Goal: Navigation & Orientation: Understand site structure

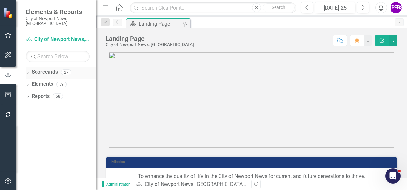
click at [27, 71] on icon "Dropdown" at bounding box center [28, 73] width 4 height 4
click at [31, 82] on icon "Dropdown" at bounding box center [31, 84] width 5 height 4
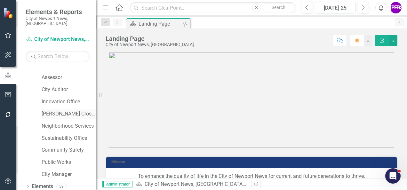
scroll to position [234, 0]
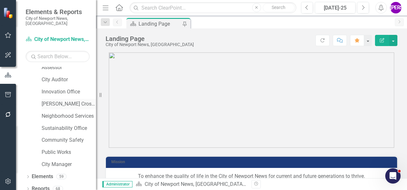
click at [63, 100] on link "[PERSON_NAME] Crossing" at bounding box center [69, 103] width 54 height 7
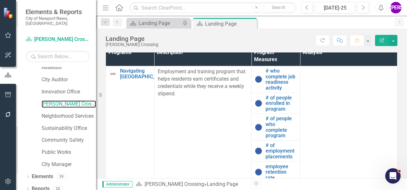
scroll to position [342, 0]
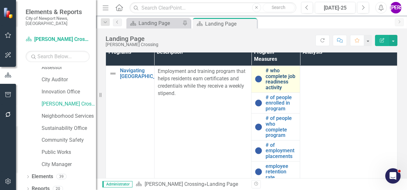
click at [272, 90] on link "# who complete job readiness activity" at bounding box center [280, 79] width 31 height 22
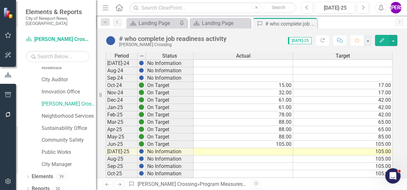
scroll to position [39, 0]
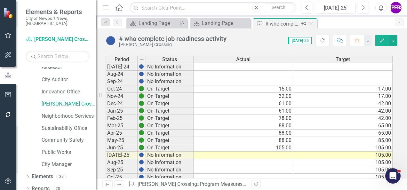
click at [310, 22] on icon "Close" at bounding box center [311, 23] width 6 height 5
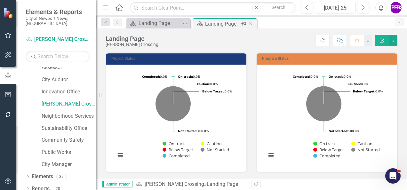
click at [251, 23] on icon "Close" at bounding box center [250, 23] width 6 height 5
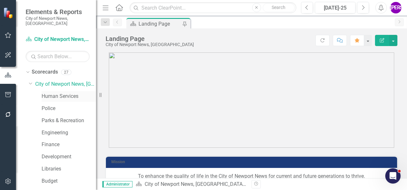
click at [65, 94] on link "Human Services" at bounding box center [69, 96] width 54 height 7
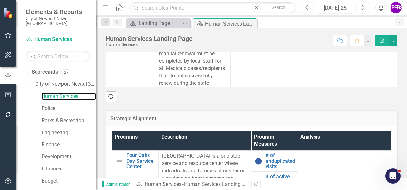
scroll to position [278, 0]
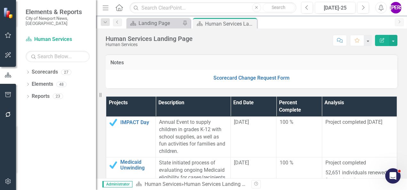
scroll to position [129, 0]
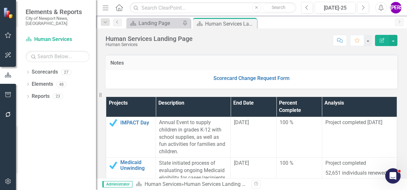
click at [352, 110] on th "Analysis" at bounding box center [359, 107] width 75 height 20
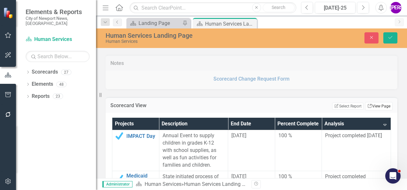
click at [368, 105] on link "Link View Page" at bounding box center [378, 106] width 27 height 8
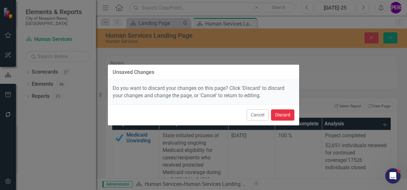
click at [293, 114] on button "Discard" at bounding box center [282, 114] width 23 height 11
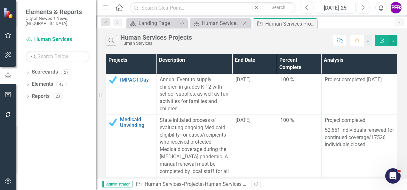
click at [211, 27] on div "Scorecard Human Services Landing Page Close" at bounding box center [220, 23] width 61 height 11
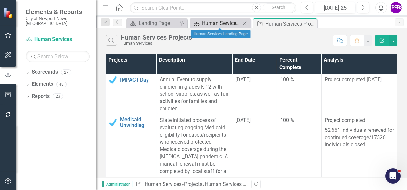
click at [212, 23] on div "Human Services Landing Page" at bounding box center [221, 23] width 39 height 8
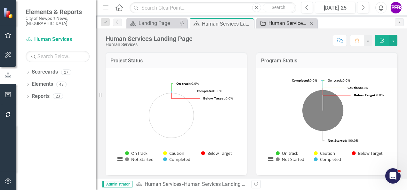
click at [290, 23] on div "Human Services Projects" at bounding box center [287, 23] width 39 height 8
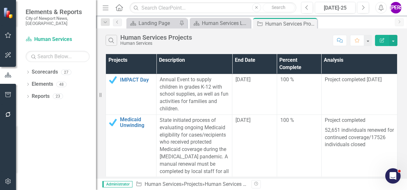
click at [384, 42] on icon "button" at bounding box center [382, 40] width 4 height 4
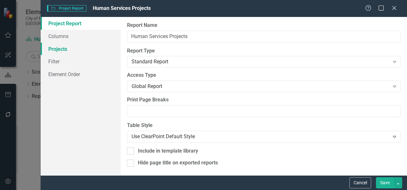
click at [66, 46] on link "Projects" at bounding box center [81, 49] width 80 height 13
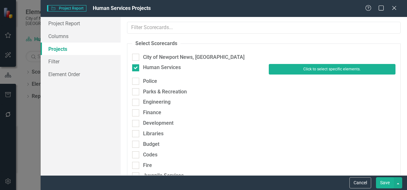
click at [306, 70] on button "Click to select specific elements." at bounding box center [332, 69] width 127 height 10
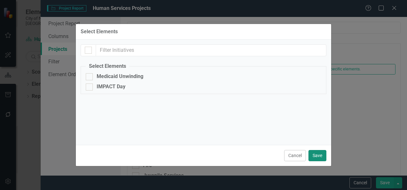
click at [316, 156] on button "Save" at bounding box center [317, 155] width 18 height 11
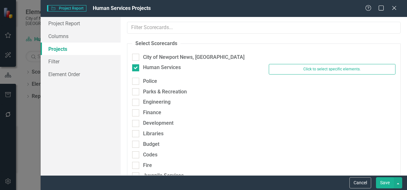
click at [388, 181] on button "Save" at bounding box center [385, 182] width 18 height 11
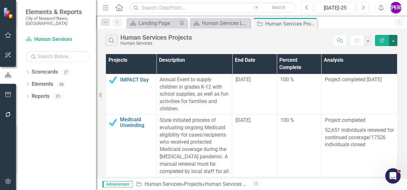
click at [393, 40] on button "button" at bounding box center [393, 40] width 8 height 11
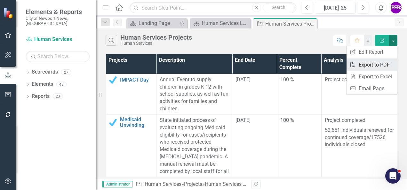
click at [373, 65] on link "PDF Export to PDF" at bounding box center [371, 65] width 51 height 12
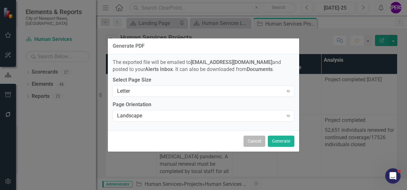
click at [258, 140] on button "Cancel" at bounding box center [254, 141] width 22 height 11
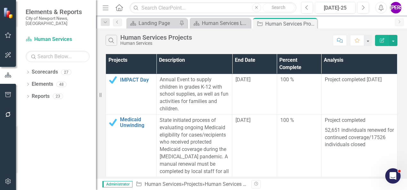
click at [379, 44] on button "Edit Report" at bounding box center [382, 40] width 14 height 11
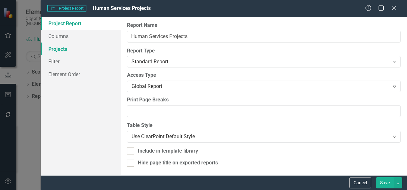
click at [72, 45] on link "Projects" at bounding box center [81, 49] width 80 height 13
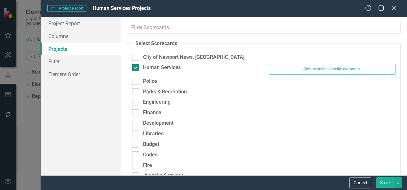
click at [153, 65] on div "Human Services" at bounding box center [162, 67] width 38 height 7
click at [136, 65] on input "Human Services" at bounding box center [134, 66] width 4 height 4
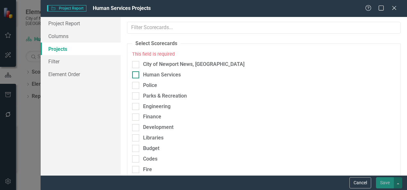
click at [154, 78] on div "Human Services" at bounding box center [162, 74] width 38 height 7
click at [136, 75] on input "Human Services" at bounding box center [134, 73] width 4 height 4
checkbox input "true"
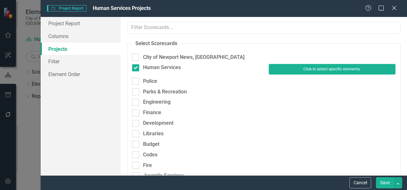
click at [317, 70] on button "Click to select specific elements." at bounding box center [332, 69] width 127 height 10
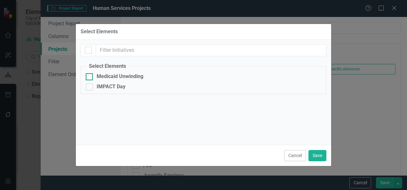
click at [109, 78] on div "Medicaid Unwinding" at bounding box center [120, 77] width 47 height 6
click at [90, 77] on input "Medicaid Unwinding" at bounding box center [88, 75] width 4 height 4
checkbox input "true"
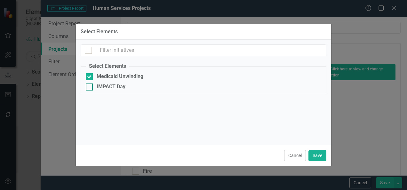
click at [106, 84] on div "IMPACT Day" at bounding box center [111, 87] width 29 height 6
click at [90, 84] on input "IMPACT Day" at bounding box center [88, 85] width 4 height 4
checkbox input "true"
click at [316, 154] on button "Save" at bounding box center [317, 155] width 18 height 11
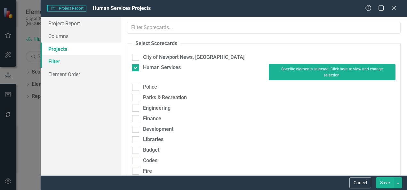
click at [73, 62] on link "Filter" at bounding box center [81, 61] width 80 height 13
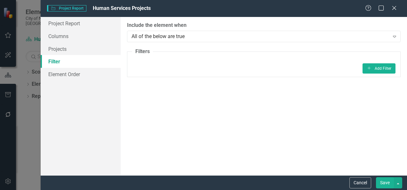
click at [388, 180] on button "Save" at bounding box center [385, 182] width 18 height 11
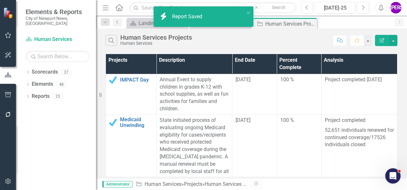
click at [230, 35] on div "Search Human Services Projects Human Services" at bounding box center [218, 40] width 224 height 11
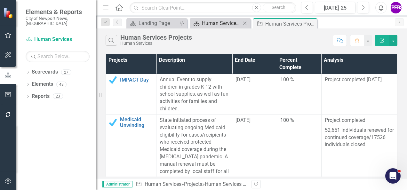
click at [230, 24] on div "icon.bolt Report Saved Elements & Reports City of [GEOGRAPHIC_DATA] News, [GEOG…" at bounding box center [203, 95] width 407 height 190
click at [210, 24] on div "Human Services Landing Page" at bounding box center [221, 23] width 39 height 8
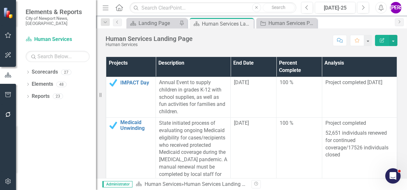
scroll to position [182, 0]
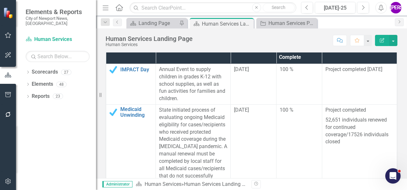
click at [381, 37] on button "Edit Report" at bounding box center [382, 40] width 14 height 11
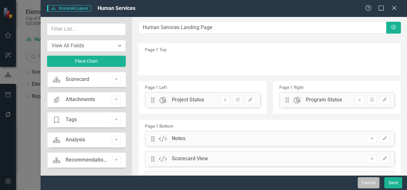
click at [367, 183] on button "Cancel" at bounding box center [368, 182] width 22 height 11
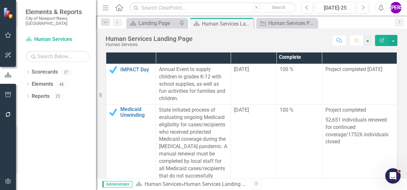
click at [372, 42] on button "button" at bounding box center [367, 40] width 8 height 11
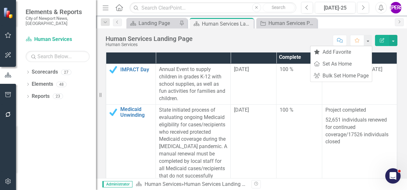
click at [381, 40] on icon "Edit Report" at bounding box center [382, 40] width 6 height 4
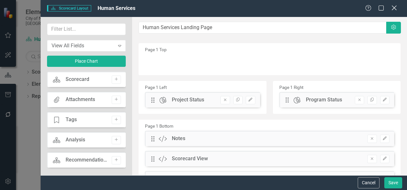
click at [392, 9] on icon "Close" at bounding box center [394, 8] width 8 height 6
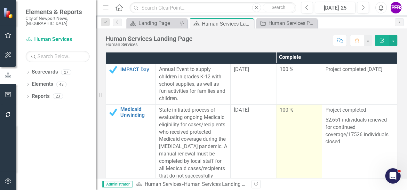
scroll to position [10, 0]
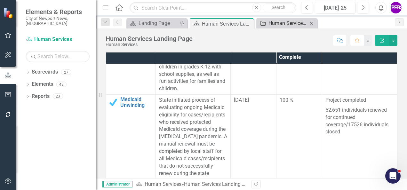
click at [284, 26] on div "Human Services Projects" at bounding box center [287, 23] width 39 height 8
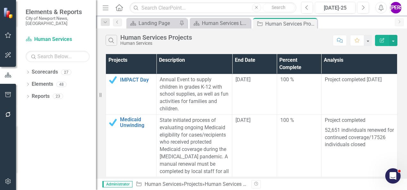
click at [384, 42] on icon "button" at bounding box center [382, 40] width 4 height 4
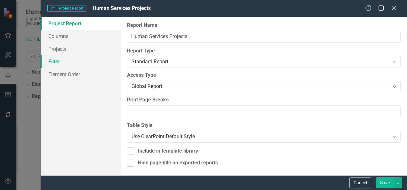
click at [58, 61] on link "Filter" at bounding box center [81, 61] width 80 height 13
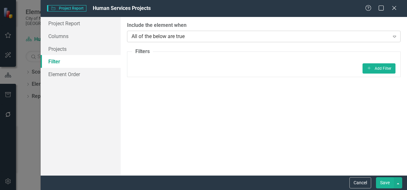
click at [379, 37] on div "All of the below are true" at bounding box center [259, 36] width 257 height 7
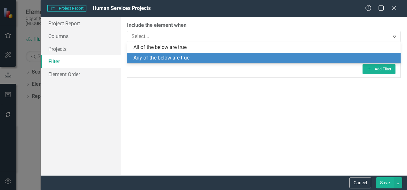
click at [270, 121] on div "ClearPoint Can Do More! How ClearPoint Can Help Close Enterprise or Professiona…" at bounding box center [264, 96] width 286 height 158
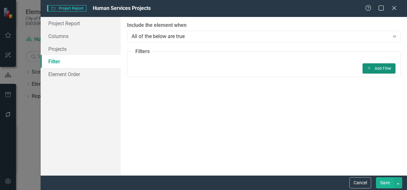
click at [373, 68] on button "Add Add Filter" at bounding box center [378, 68] width 33 height 10
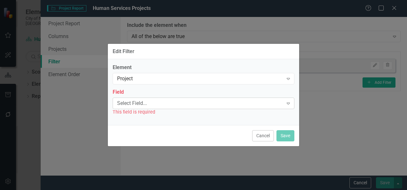
click at [151, 105] on div "Select Field..." at bounding box center [200, 102] width 166 height 7
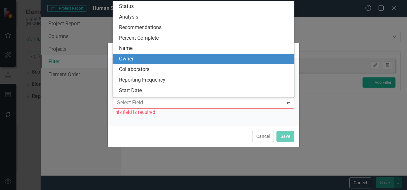
click at [163, 62] on div "Owner" at bounding box center [205, 58] width 172 height 7
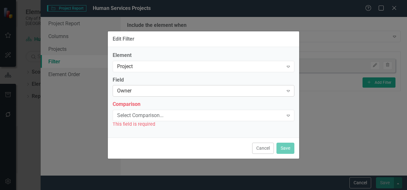
click at [141, 87] on div "Owner" at bounding box center [200, 90] width 166 height 7
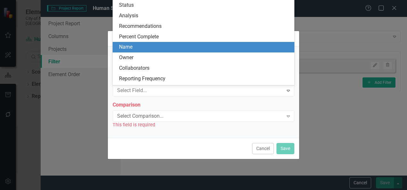
click at [136, 46] on div "Name" at bounding box center [205, 46] width 172 height 7
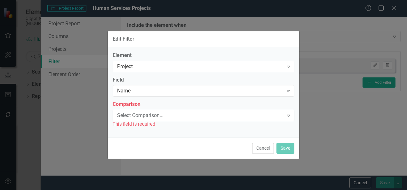
click at [130, 113] on div "Select Comparison..." at bounding box center [200, 115] width 166 height 7
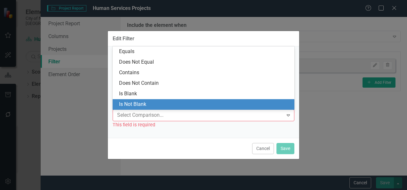
click at [154, 137] on div "Element Project Expand Field Name Expand Comparison 6 results available. Use Up…" at bounding box center [203, 91] width 191 height 91
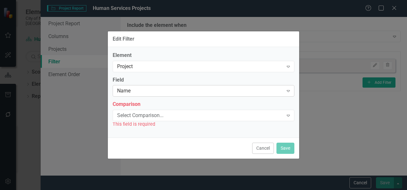
click at [162, 93] on div "Name" at bounding box center [200, 90] width 166 height 7
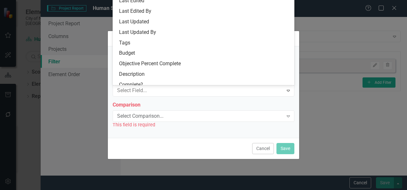
scroll to position [119, 0]
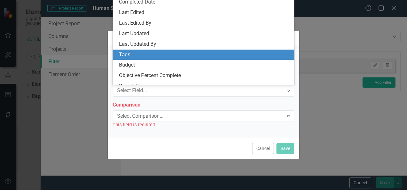
click at [164, 56] on div "Tags" at bounding box center [205, 54] width 172 height 7
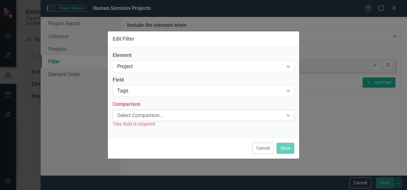
click at [146, 117] on div "Select Comparison..." at bounding box center [200, 115] width 166 height 7
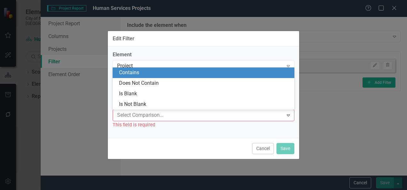
click at [152, 70] on div "Contains" at bounding box center [205, 72] width 172 height 7
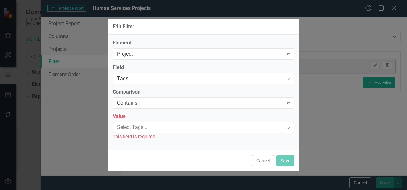
click at [132, 123] on div at bounding box center [198, 127] width 168 height 9
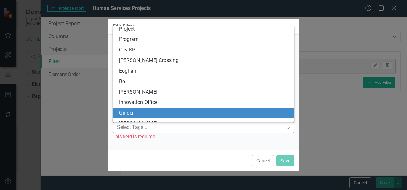
scroll to position [41, 0]
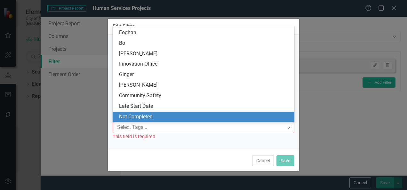
click at [144, 115] on span "Not Completed" at bounding box center [136, 117] width 34 height 6
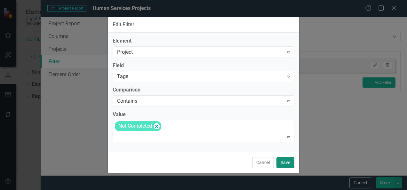
click at [288, 164] on button "Save" at bounding box center [285, 162] width 18 height 11
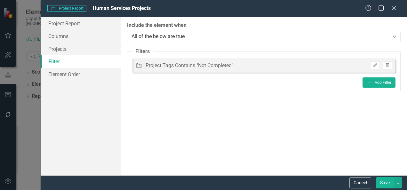
click at [378, 183] on button "Save" at bounding box center [385, 182] width 18 height 11
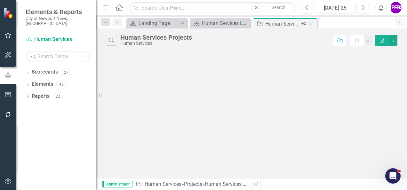
click at [311, 23] on icon at bounding box center [311, 24] width 4 height 4
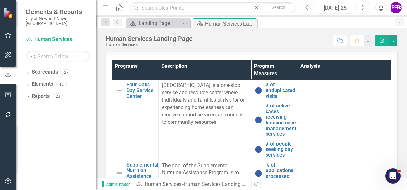
scroll to position [0, 0]
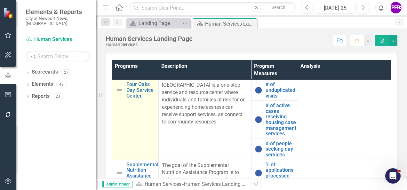
click at [137, 113] on td "Four Oaks Day Service Center Link Map View Link Map Edit Edit Program Link Open…" at bounding box center [135, 120] width 46 height 80
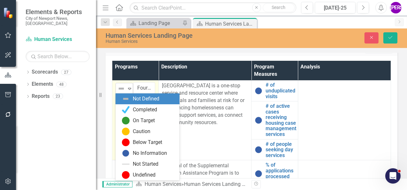
click at [128, 88] on icon "Expand" at bounding box center [129, 88] width 6 height 5
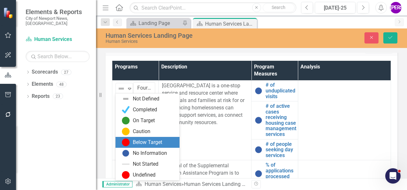
click at [137, 139] on div "Below Target" at bounding box center [147, 142] width 29 height 7
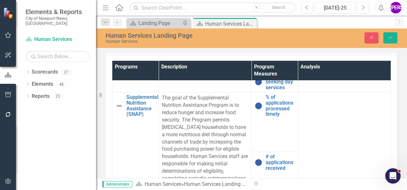
scroll to position [69, 0]
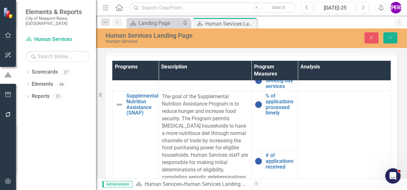
click at [137, 139] on td "Supplemental Nutrition Assistance (SNAP) Link Map View Link Map Edit Edit Progr…" at bounding box center [135, 144] width 46 height 106
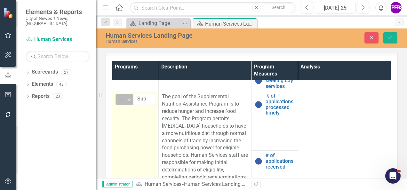
click at [125, 103] on img at bounding box center [121, 100] width 8 height 8
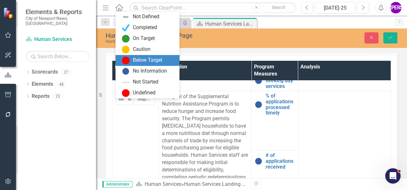
click at [144, 63] on div "Below Target" at bounding box center [147, 60] width 29 height 7
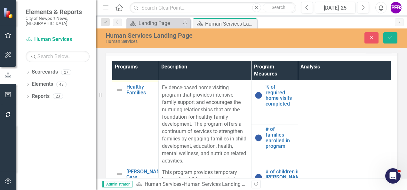
scroll to position [188, 0]
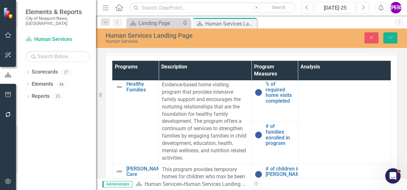
click at [139, 127] on td "Healthy Families Link Map View Link Map Edit Edit Program Link Open Element" at bounding box center [135, 121] width 46 height 84
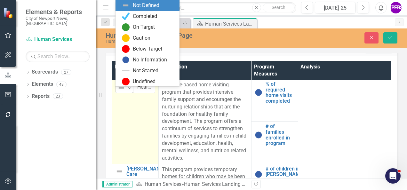
click at [126, 90] on div "Not Defined" at bounding box center [122, 87] width 10 height 9
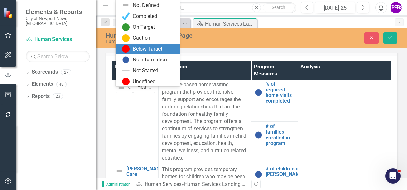
click at [143, 50] on div "Below Target" at bounding box center [147, 48] width 29 height 7
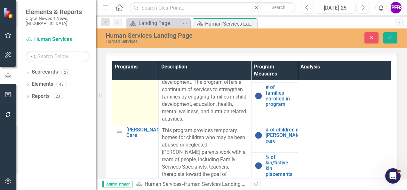
scroll to position [229, 0]
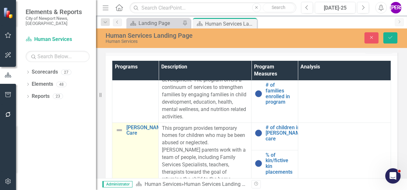
click at [126, 147] on td "[PERSON_NAME] Care Link Map View Link Map Edit Edit Program Link Open Element" at bounding box center [135, 153] width 46 height 63
click at [126, 135] on div "Not Defined" at bounding box center [122, 130] width 10 height 9
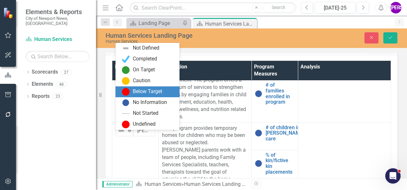
click at [136, 91] on div "Below Target" at bounding box center [147, 91] width 29 height 7
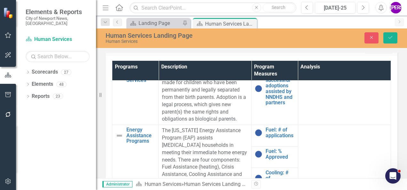
scroll to position [349, 0]
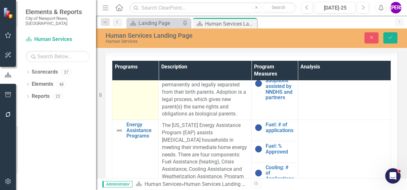
click at [143, 116] on td "Adoption Services Link Map View Link Map Edit Edit Program Link Open Element" at bounding box center [135, 92] width 46 height 55
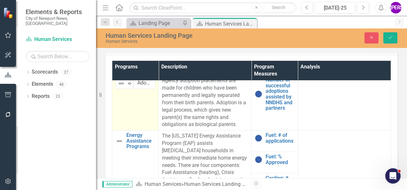
scroll to position [339, 0]
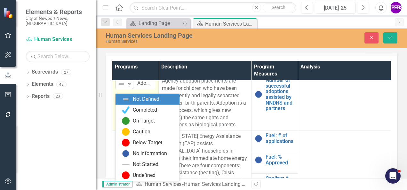
click at [127, 84] on div "Expand" at bounding box center [129, 83] width 6 height 11
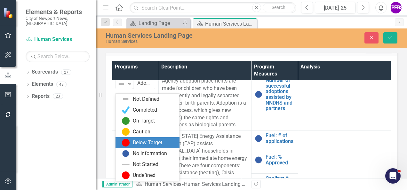
click at [137, 138] on div "Below Target" at bounding box center [147, 142] width 64 height 11
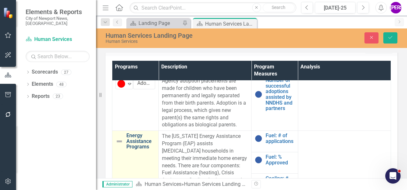
click at [136, 150] on link "Energy Assistance Programs" at bounding box center [140, 141] width 29 height 17
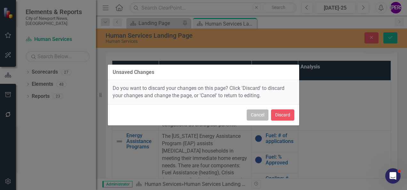
click at [258, 120] on button "Cancel" at bounding box center [258, 114] width 22 height 11
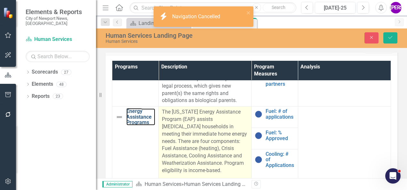
scroll to position [366, 0]
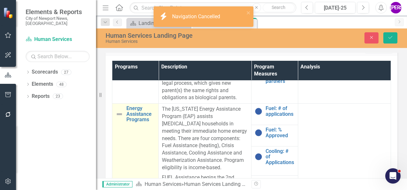
click at [133, 150] on td "Energy Assistance Programs Link Map View Link Map Edit Edit Program Link Open E…" at bounding box center [135, 172] width 46 height 136
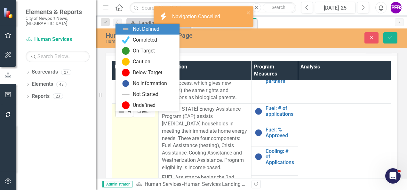
click at [130, 114] on icon "Expand" at bounding box center [129, 111] width 6 height 5
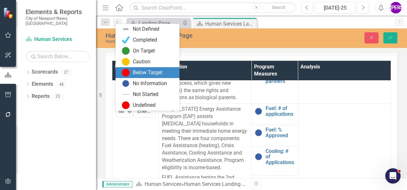
click at [146, 72] on div "Below Target" at bounding box center [147, 72] width 29 height 7
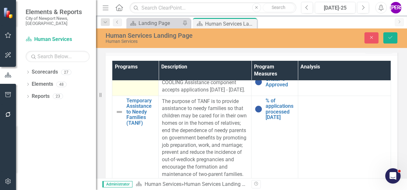
scroll to position [519, 0]
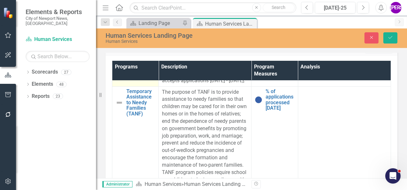
click at [130, 145] on td "Temporary Assistance to Needy Families (TANF) Link Map View Link Map Edit Edit …" at bounding box center [135, 168] width 46 height 165
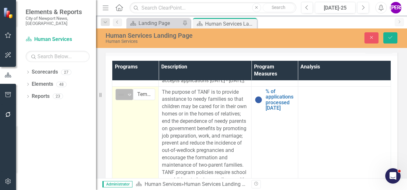
click at [128, 100] on div "Expand" at bounding box center [129, 94] width 6 height 11
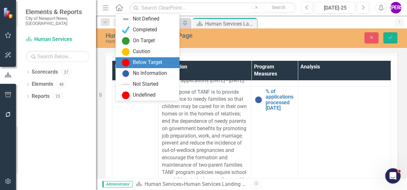
click at [144, 61] on div "Below Target" at bounding box center [147, 62] width 29 height 7
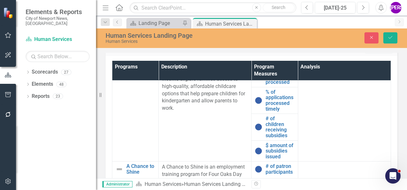
scroll to position [704, 0]
click at [139, 134] on td "Childcare Link Map View Link Map Edit Edit Program Link Open Element" at bounding box center [135, 113] width 46 height 95
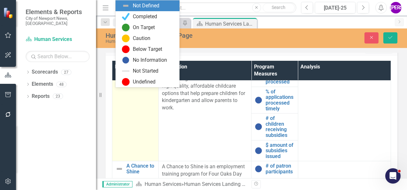
click at [129, 77] on icon "Expand" at bounding box center [129, 74] width 6 height 5
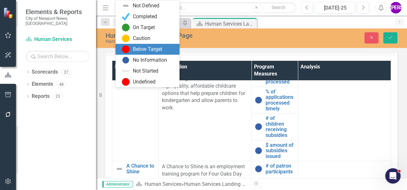
click at [145, 48] on div "Below Target" at bounding box center [147, 49] width 29 height 7
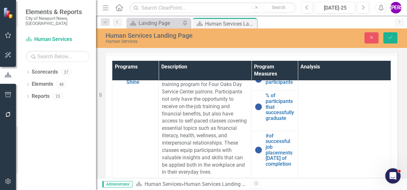
scroll to position [793, 0]
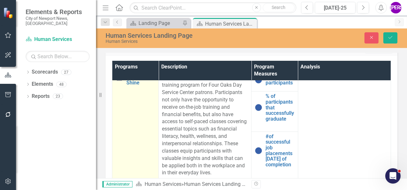
click at [124, 146] on td "A Chance to Shine Link Map View Link Map Edit Edit Program Link Open Element" at bounding box center [135, 125] width 46 height 106
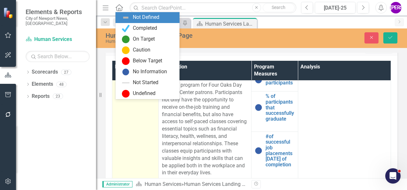
click at [127, 86] on div "Expand" at bounding box center [129, 80] width 6 height 11
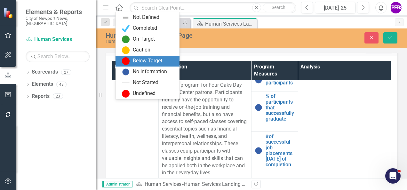
click at [140, 57] on div "Below Target" at bounding box center [147, 61] width 64 height 11
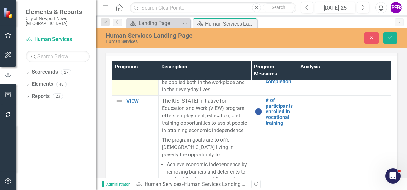
scroll to position [889, 0]
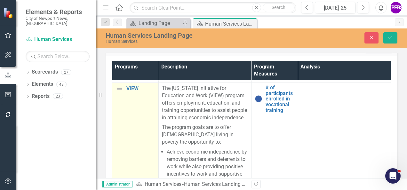
click at [127, 96] on div "Expand" at bounding box center [129, 91] width 6 height 11
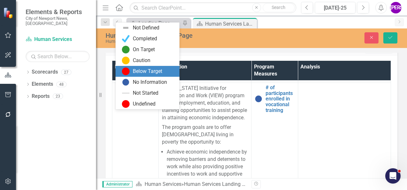
click at [140, 74] on div "Below Target" at bounding box center [147, 71] width 29 height 7
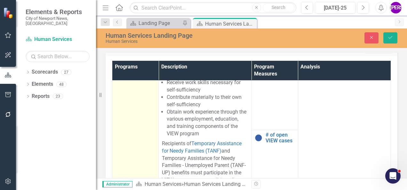
scroll to position [1027, 0]
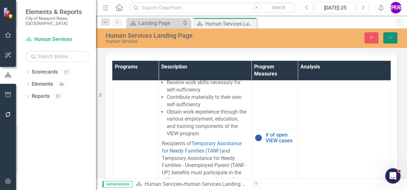
click at [392, 41] on button "Save" at bounding box center [390, 37] width 14 height 11
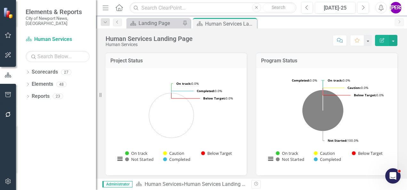
drag, startPoint x: 100, startPoint y: 44, endPoint x: 116, endPoint y: 82, distance: 41.8
click at [101, 82] on div "Resize" at bounding box center [98, 95] width 5 height 190
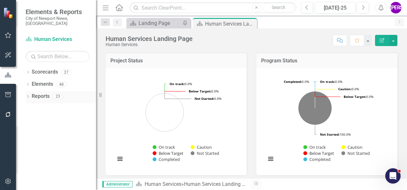
drag, startPoint x: 116, startPoint y: 82, endPoint x: 55, endPoint y: 94, distance: 62.2
click at [55, 94] on div "Elements & Reports City of Newport News, [GEOGRAPHIC_DATA] Scorecard Human Serv…" at bounding box center [48, 95] width 96 height 190
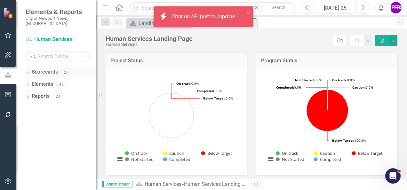
click at [29, 71] on icon "Dropdown" at bounding box center [28, 73] width 4 height 4
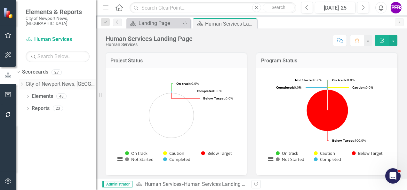
click at [24, 82] on icon "Dropdown" at bounding box center [21, 84] width 5 height 4
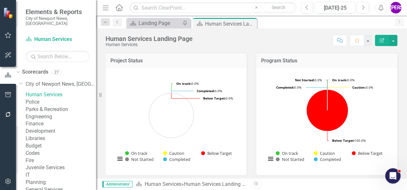
click at [51, 106] on link "Police" at bounding box center [61, 101] width 70 height 7
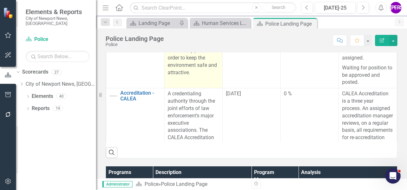
scroll to position [108, 0]
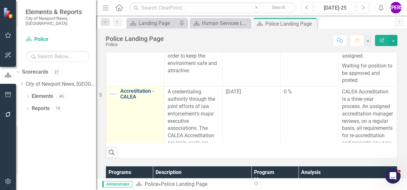
click at [133, 88] on link "Accreditation - CALEA" at bounding box center [140, 93] width 41 height 11
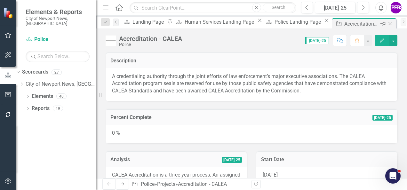
click at [388, 24] on icon at bounding box center [390, 24] width 4 height 4
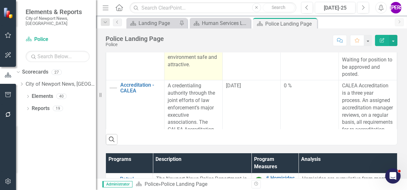
scroll to position [95, 0]
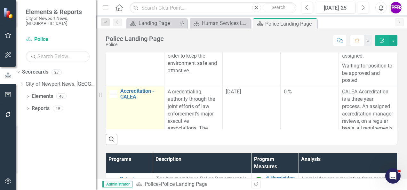
click at [130, 106] on td "Accreditation - CALEA Link Map View Link Map Edit Edit Project Link Open Element" at bounding box center [135, 166] width 58 height 160
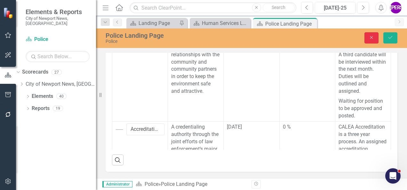
click at [370, 39] on icon "Close" at bounding box center [371, 37] width 6 height 4
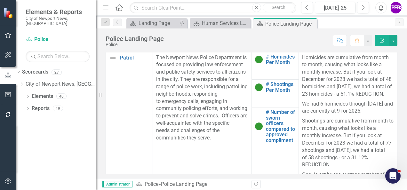
scroll to position [341, 0]
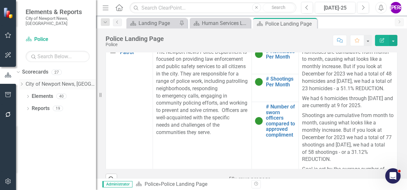
click at [24, 82] on icon "Dropdown" at bounding box center [21, 84] width 5 height 4
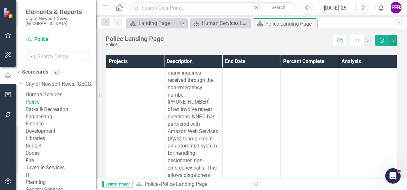
scroll to position [459, 0]
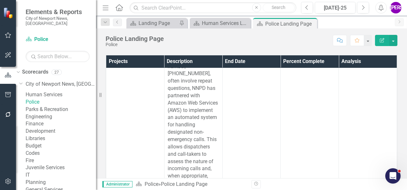
click at [47, 113] on link "Parks & Recreation" at bounding box center [61, 109] width 70 height 7
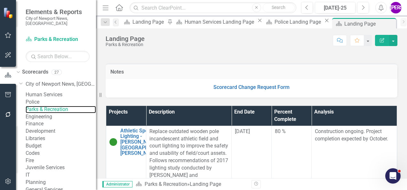
scroll to position [99, 0]
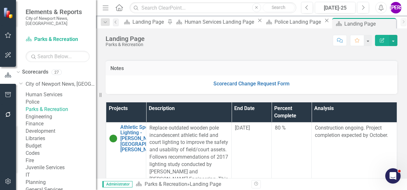
click at [67, 121] on link "Engineering" at bounding box center [61, 116] width 70 height 7
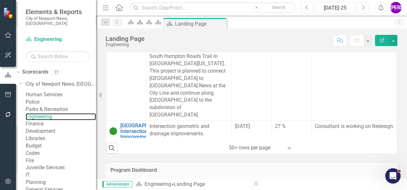
scroll to position [205, 0]
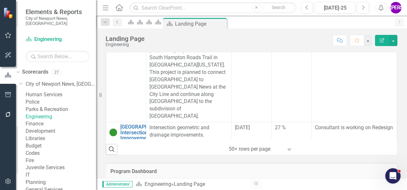
click at [59, 128] on link "Finance" at bounding box center [61, 123] width 70 height 7
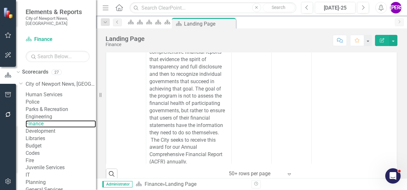
scroll to position [2229, 0]
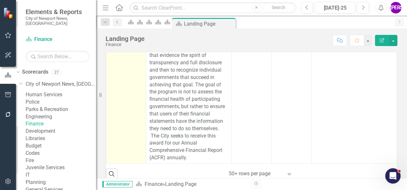
click at [136, 41] on link "GFOA Certificate of Achievement for Excellence in Financial Reporting Program (…" at bounding box center [135, 10] width 30 height 62
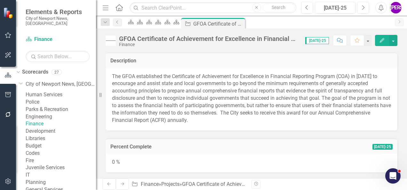
scroll to position [109, 0]
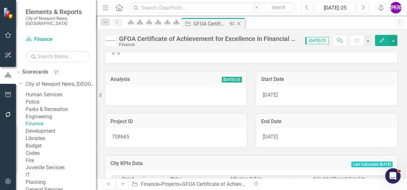
click at [242, 24] on icon "Close" at bounding box center [238, 23] width 6 height 5
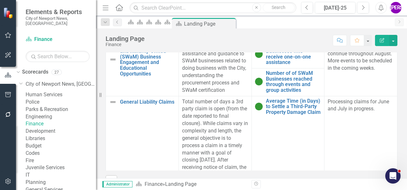
scroll to position [342, 0]
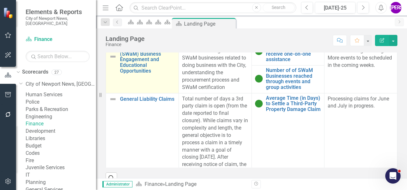
click at [147, 93] on td "Small, Women-owned, and Minority-owned (SWaM) Business Engagement and Education…" at bounding box center [142, 65] width 73 height 55
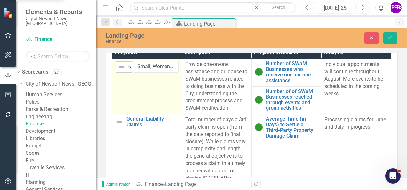
click at [124, 71] on img at bounding box center [121, 67] width 8 height 8
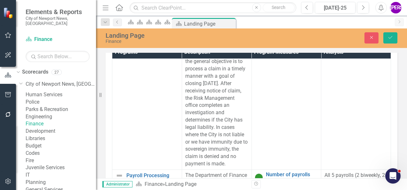
scroll to position [96, 0]
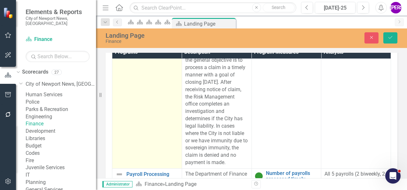
click at [139, 111] on td "General Liability Claims Link Map View Link Map Edit Edit Program Link Open Ele…" at bounding box center [147, 93] width 70 height 150
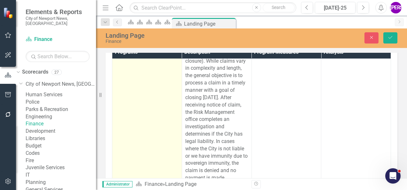
click at [126, 44] on icon "Expand" at bounding box center [129, 41] width 6 height 5
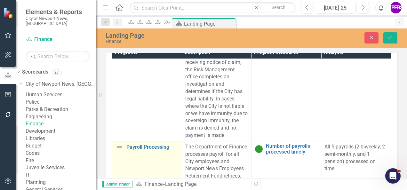
click at [145, 173] on td "Payroll Processing Link Map View Link Map Edit Edit Program Link Open Element" at bounding box center [147, 176] width 70 height 70
click at [121, 153] on img at bounding box center [121, 149] width 8 height 8
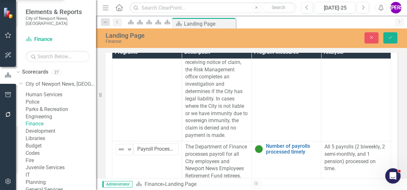
click at [395, 38] on button "Save" at bounding box center [390, 37] width 14 height 11
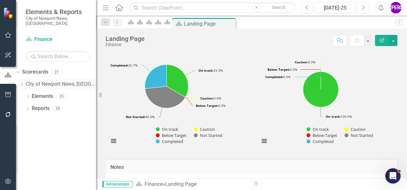
click at [24, 82] on icon "Dropdown" at bounding box center [21, 84] width 5 height 4
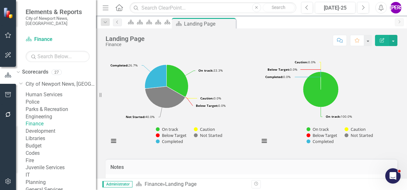
click at [43, 135] on link "Development" at bounding box center [61, 131] width 70 height 7
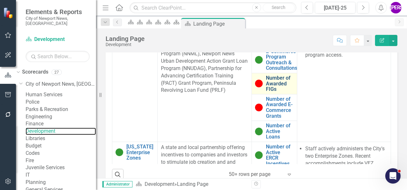
scroll to position [19, 0]
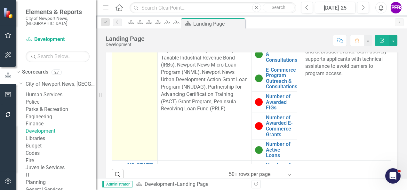
click at [137, 105] on td "Loans and Grants Link Map View Link Map Edit Edit Program Link Open Element" at bounding box center [134, 91] width 45 height 137
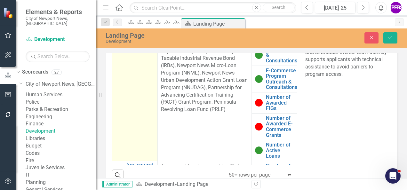
scroll to position [0, 0]
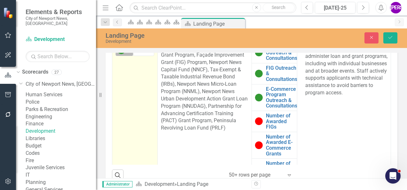
click at [127, 56] on div "Expand" at bounding box center [129, 50] width 6 height 11
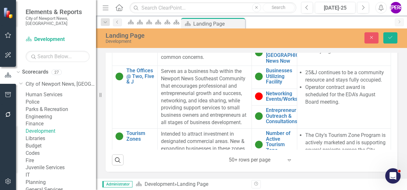
scroll to position [468, 0]
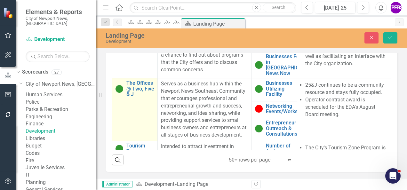
click at [127, 135] on td "The Offices @ Two, Five & J Link Map View Link Map Edit Edit Program Link Open …" at bounding box center [134, 109] width 45 height 63
click at [129, 92] on div "Expand" at bounding box center [129, 86] width 6 height 11
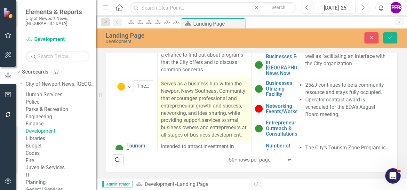
scroll to position [564, 0]
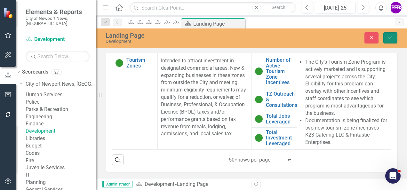
click at [388, 42] on button "Save" at bounding box center [390, 37] width 14 height 11
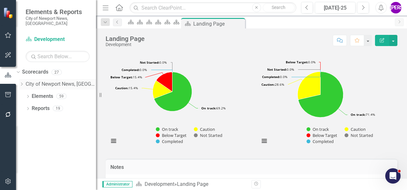
click at [24, 82] on icon "Dropdown" at bounding box center [21, 84] width 5 height 4
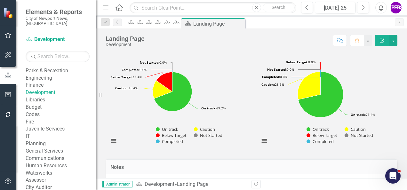
scroll to position [40, 0]
click at [57, 102] on link "Libraries" at bounding box center [61, 98] width 70 height 7
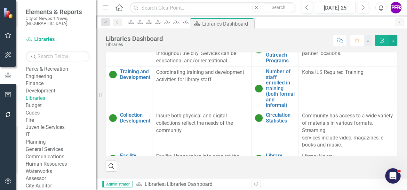
click at [59, 109] on link "Budget" at bounding box center [61, 105] width 70 height 7
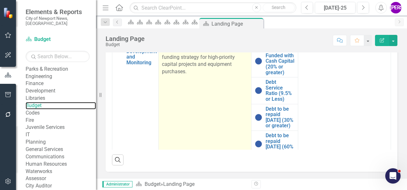
scroll to position [80, 0]
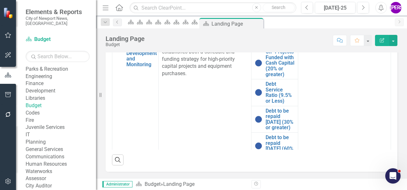
click at [265, 45] on link "Debt Burden (3% or Less)" at bounding box center [279, 39] width 29 height 11
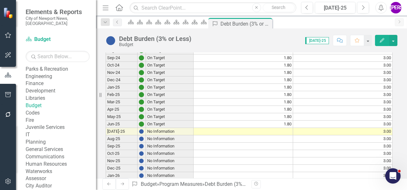
scroll to position [158, 0]
click at [269, 25] on icon "Close" at bounding box center [266, 23] width 6 height 5
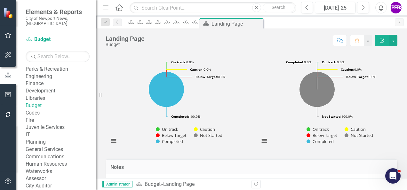
click at [49, 117] on link "Codes" at bounding box center [61, 112] width 70 height 7
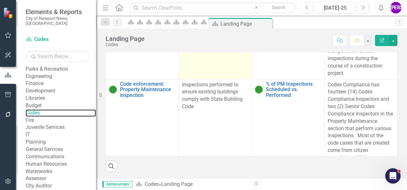
scroll to position [55, 0]
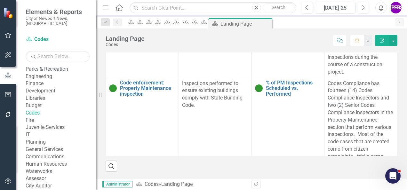
click at [65, 124] on link "Fire" at bounding box center [61, 120] width 70 height 7
